Goal: Task Accomplishment & Management: Complete application form

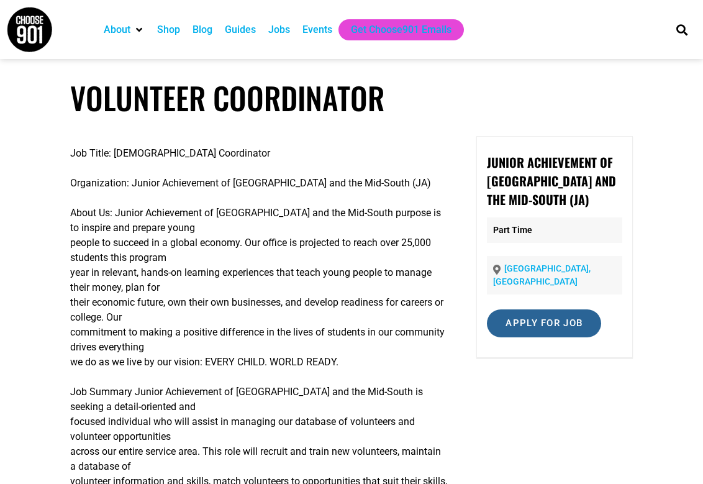
click at [542, 321] on input "Apply for job" at bounding box center [544, 323] width 114 height 28
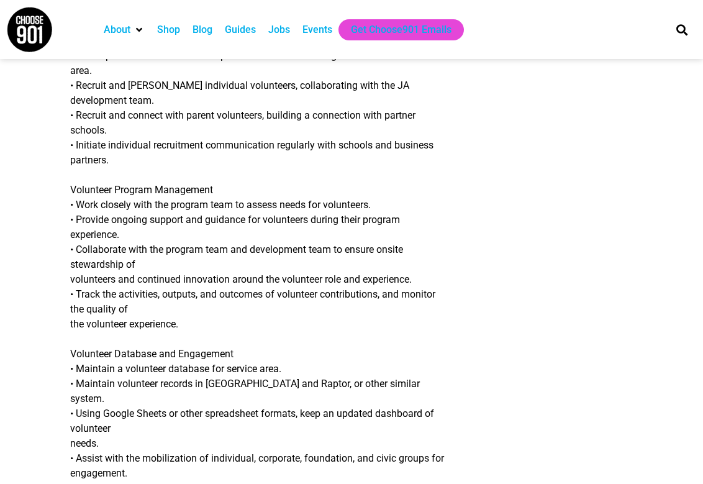
scroll to position [163, 0]
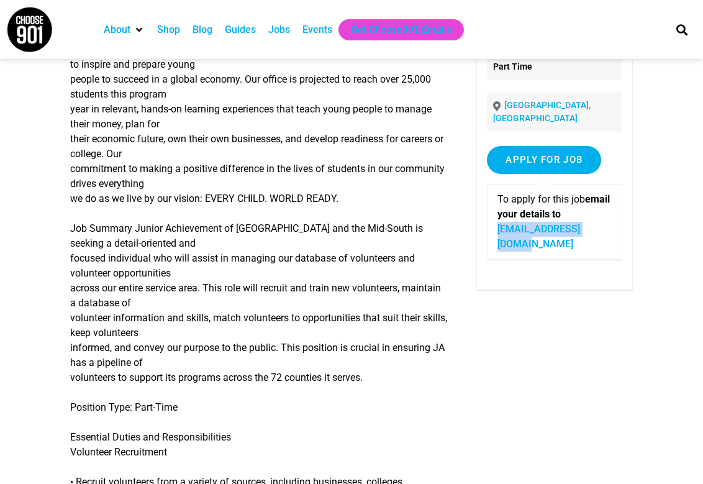
drag, startPoint x: 618, startPoint y: 213, endPoint x: 493, endPoint y: 214, distance: 124.9
click at [493, 214] on div "To apply for this job email your details to [EMAIL_ADDRESS][DOMAIN_NAME]" at bounding box center [554, 222] width 135 height 76
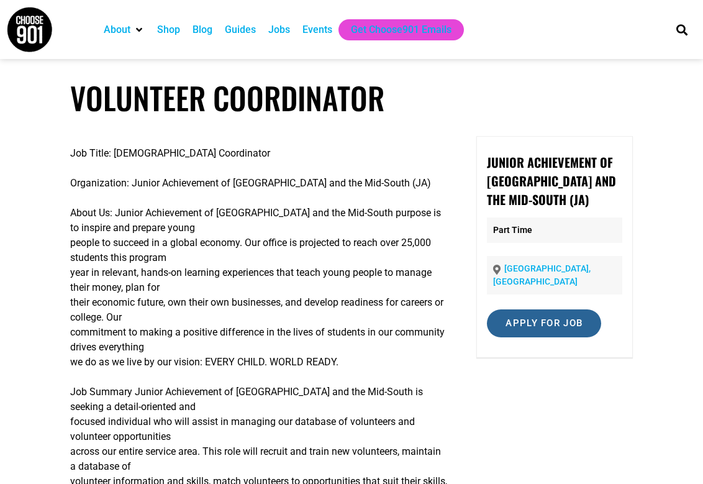
click at [555, 311] on input "Apply for job" at bounding box center [544, 323] width 114 height 28
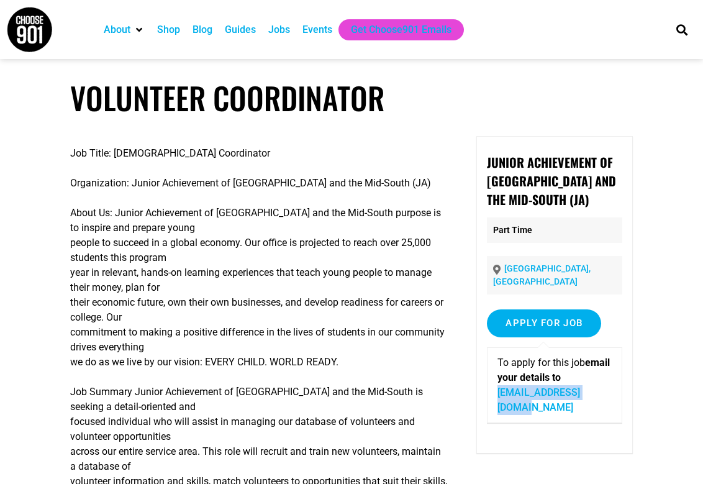
drag, startPoint x: 613, startPoint y: 375, endPoint x: 498, endPoint y: 380, distance: 115.0
click at [498, 380] on div "To apply for this job email your details to [EMAIL_ADDRESS][DOMAIN_NAME]" at bounding box center [554, 385] width 135 height 76
copy p "[EMAIL_ADDRESS][DOMAIN_NAME]"
